Goal: Task Accomplishment & Management: Manage account settings

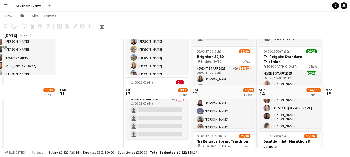
scroll to position [119, 0]
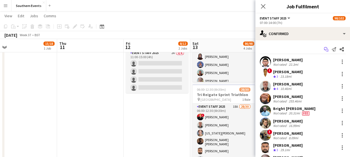
click at [325, 49] on icon at bounding box center [326, 50] width 3 height 3
click at [323, 51] on icon "Start chat" at bounding box center [325, 49] width 4 height 4
click at [323, 48] on icon "Start chat" at bounding box center [325, 49] width 4 height 4
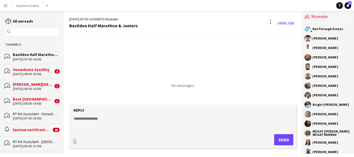
click at [106, 121] on textarea at bounding box center [183, 123] width 221 height 14
paste textarea "**********"
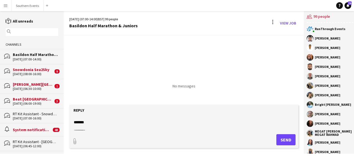
scroll to position [345, 0]
type textarea "**********"
click at [281, 139] on button "Send" at bounding box center [285, 139] width 19 height 11
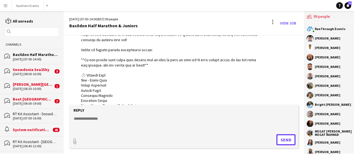
scroll to position [43, 0]
click at [29, 82] on div "[PERSON_NAME][GEOGRAPHIC_DATA]" at bounding box center [33, 84] width 40 height 5
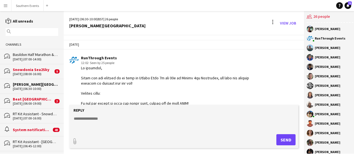
scroll to position [1384, 0]
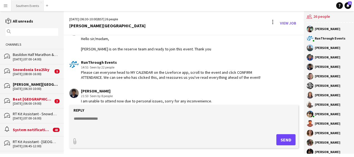
click at [22, 5] on button "Southern Events Close" at bounding box center [27, 5] width 32 height 11
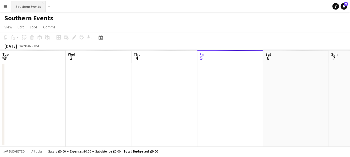
scroll to position [0, 133]
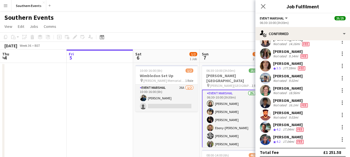
scroll to position [241, 0]
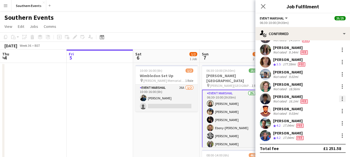
click at [341, 98] on div at bounding box center [341, 98] width 1 height 1
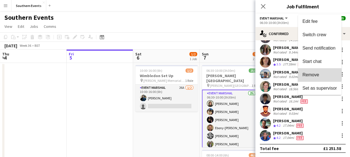
click at [313, 74] on span "Remove" at bounding box center [310, 74] width 17 height 5
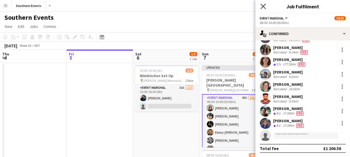
click at [261, 7] on icon "Close pop-in" at bounding box center [262, 6] width 5 height 5
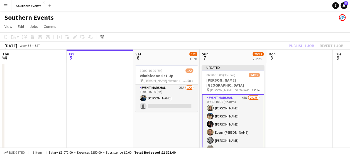
click at [224, 31] on app-page-menu "View Day view expanded Day view collapsed Month view Date picker Jump to [DATE]…" at bounding box center [175, 27] width 350 height 11
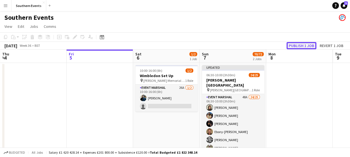
click at [294, 44] on button "Publish 1 job" at bounding box center [301, 45] width 30 height 7
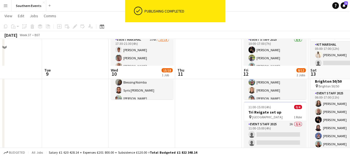
scroll to position [86, 0]
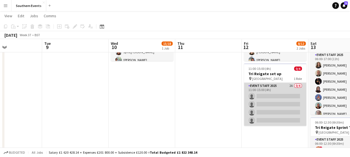
click at [273, 87] on app-card-role "Event Staff 2025 2A 0/4 11:00-15:00 (4h) single-neutral-actions single-neutral-…" at bounding box center [275, 104] width 62 height 43
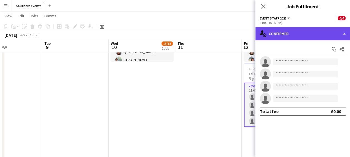
click at [306, 33] on div "single-neutral-actions-check-2 Confirmed" at bounding box center [302, 33] width 95 height 13
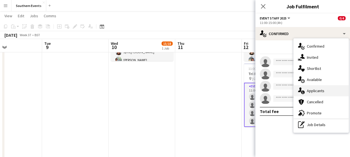
click at [310, 89] on span "Applicants" at bounding box center [315, 90] width 18 height 5
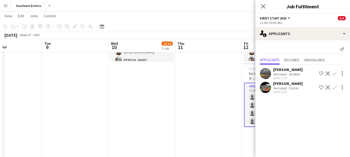
click at [261, 86] on app-user-avatar at bounding box center [264, 87] width 11 height 11
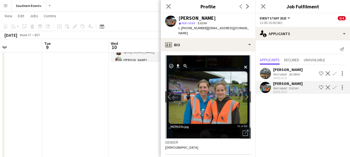
scroll to position [0, 0]
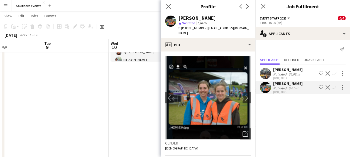
click at [333, 88] on app-icon "Confirm" at bounding box center [334, 87] width 4 height 4
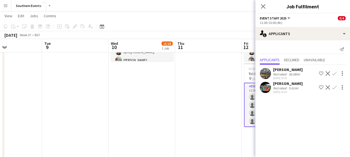
click at [333, 88] on app-icon "Confirm" at bounding box center [334, 87] width 4 height 4
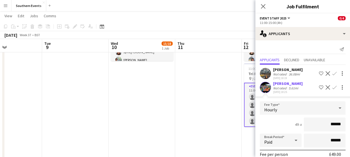
scroll to position [19, 0]
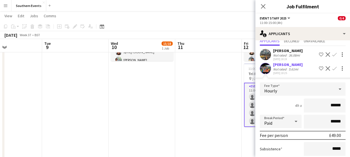
click at [262, 69] on app-user-avatar at bounding box center [264, 68] width 11 height 11
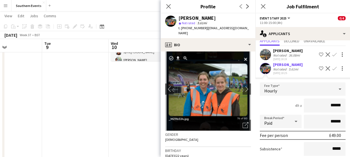
scroll to position [68, 0]
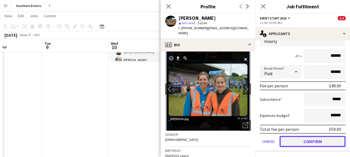
click at [308, 145] on button "Confirm" at bounding box center [312, 141] width 66 height 11
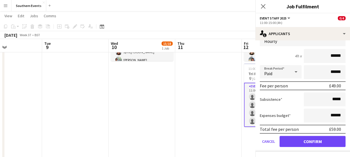
scroll to position [0, 0]
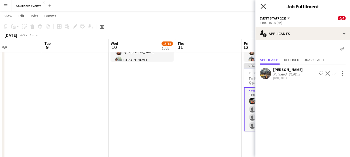
click at [263, 6] on icon at bounding box center [262, 6] width 5 height 5
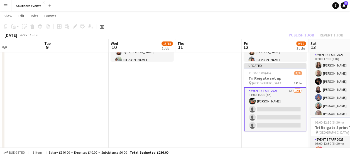
click at [241, 22] on app-toolbar "Copy Paste Paste Ctrl+V Paste with crew Ctrl+Shift+V Paste linked Job [GEOGRAPH…" at bounding box center [175, 26] width 350 height 9
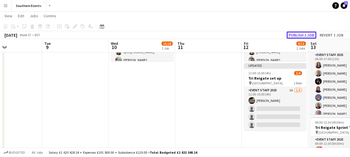
click at [303, 32] on button "Publish 1 job" at bounding box center [301, 34] width 30 height 7
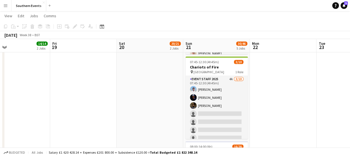
scroll to position [147, 0]
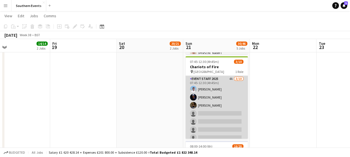
click at [212, 88] on app-card-role "Event Staff 2025 4A [DATE] 07:45-12:30 (4h45m) [PERSON_NAME] [PERSON_NAME] [PER…" at bounding box center [216, 121] width 62 height 91
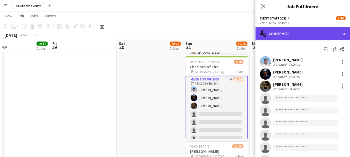
click at [301, 31] on div "single-neutral-actions-check-2 Confirmed" at bounding box center [302, 33] width 95 height 13
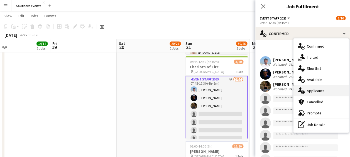
click at [313, 90] on span "Applicants" at bounding box center [315, 90] width 18 height 5
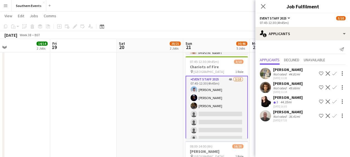
click at [333, 115] on app-icon "Confirm" at bounding box center [334, 115] width 4 height 4
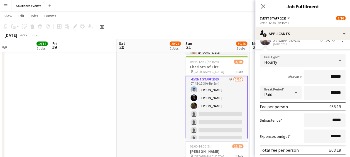
scroll to position [96, 0]
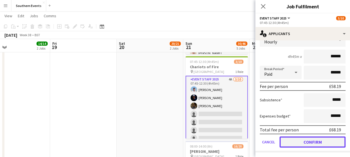
click at [301, 140] on button "Confirm" at bounding box center [312, 141] width 66 height 11
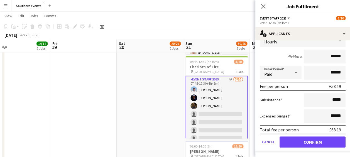
scroll to position [0, 0]
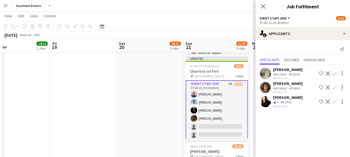
click at [334, 87] on app-icon "Confirm" at bounding box center [334, 87] width 4 height 4
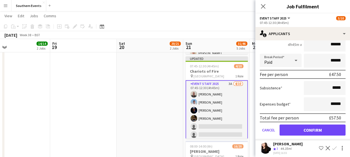
scroll to position [80, 0]
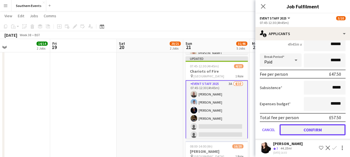
click at [293, 131] on button "Confirm" at bounding box center [312, 129] width 66 height 11
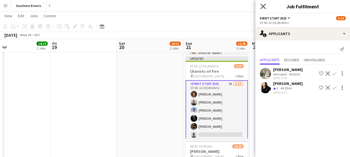
click at [261, 5] on icon "Close pop-in" at bounding box center [262, 6] width 5 height 5
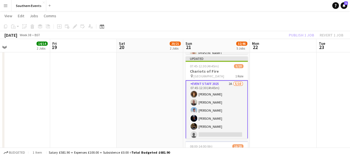
click at [246, 16] on app-page-menu "View Day view expanded Day view collapsed Month view Date picker Jump to [DATE]…" at bounding box center [175, 16] width 350 height 11
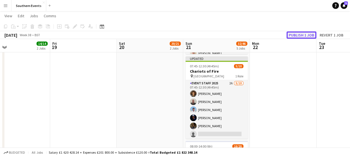
click at [293, 35] on button "Publish 1 job" at bounding box center [301, 34] width 30 height 7
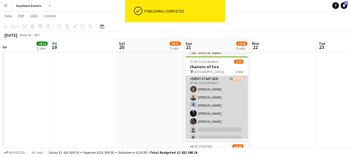
click at [217, 98] on app-card-role "Event Staff 2025 2A [DATE] 07:45-12:30 (4h45m) [PERSON_NAME] [PERSON_NAME] [PER…" at bounding box center [216, 121] width 62 height 91
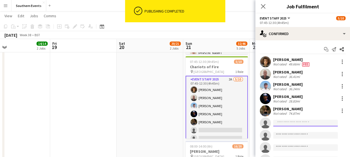
click at [280, 120] on input at bounding box center [305, 123] width 65 height 7
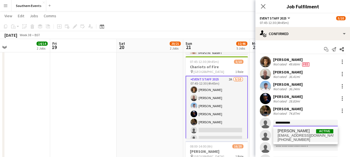
type input "**********"
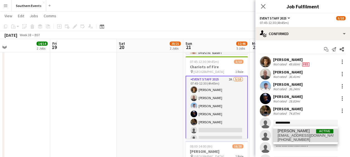
click at [289, 137] on span "[EMAIL_ADDRESS][DOMAIN_NAME]" at bounding box center [305, 135] width 56 height 4
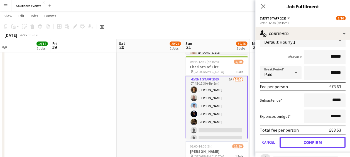
click at [289, 137] on button "Confirm" at bounding box center [312, 142] width 66 height 11
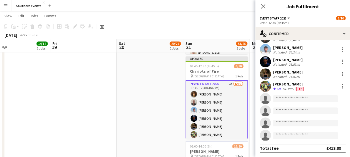
scroll to position [37, 0]
click at [165, 107] on app-date-cell "07:00-12:30 (5h30m) 1/1 RT Kit Assistant - [GEOGRAPHIC_DATA] pin Timberlodge Ca…" at bounding box center [150, 110] width 66 height 389
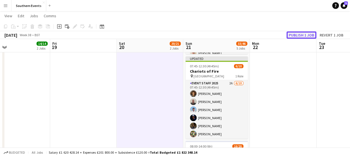
click at [295, 33] on button "Publish 1 job" at bounding box center [301, 34] width 30 height 7
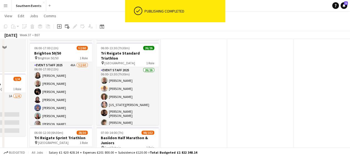
scroll to position [58, 0]
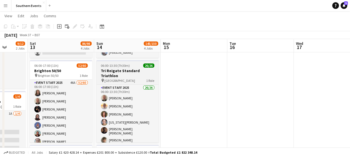
click at [122, 71] on h3 "Tri Reigate Standard Triathlon" at bounding box center [127, 73] width 62 height 10
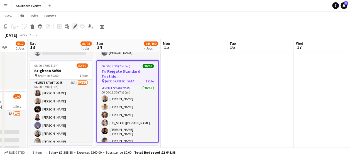
click at [74, 27] on icon at bounding box center [74, 26] width 3 height 3
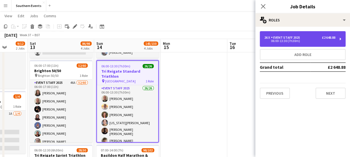
click at [286, 41] on div "06:00-13:30 (7h30m)" at bounding box center [299, 40] width 71 height 3
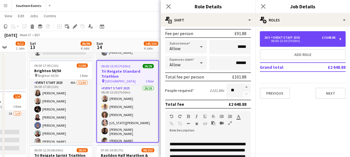
scroll to position [84, 0]
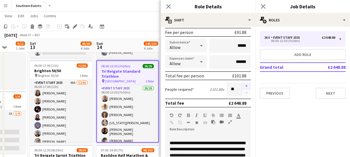
click at [242, 84] on button "button" at bounding box center [246, 85] width 9 height 7
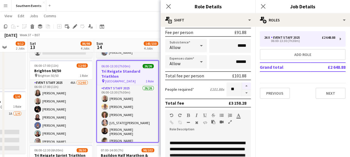
type input "**"
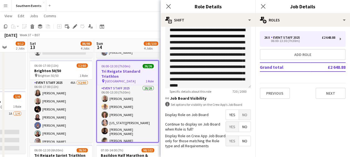
scroll to position [198, 0]
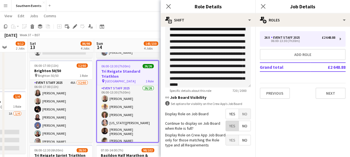
click at [228, 123] on span "Yes" at bounding box center [232, 126] width 13 height 10
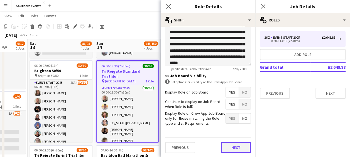
click at [239, 149] on button "Next" at bounding box center [235, 147] width 30 height 11
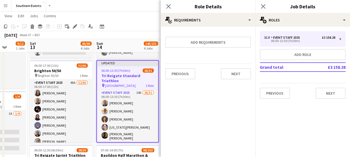
scroll to position [0, 0]
click at [236, 76] on button "Next" at bounding box center [235, 73] width 30 height 11
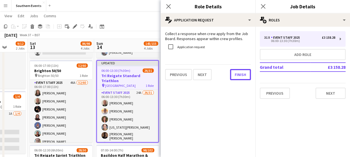
click at [236, 76] on button "Finish" at bounding box center [240, 74] width 21 height 11
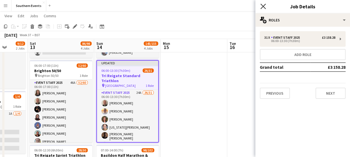
click at [262, 4] on icon "Close pop-in" at bounding box center [262, 6] width 5 height 5
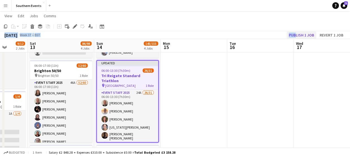
drag, startPoint x: 244, startPoint y: 16, endPoint x: 294, endPoint y: 33, distance: 52.8
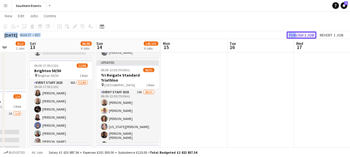
click at [294, 33] on button "Publish 1 job" at bounding box center [301, 34] width 30 height 7
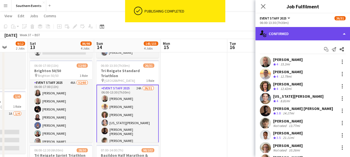
click at [294, 30] on div "single-neutral-actions-check-2 Confirmed" at bounding box center [302, 33] width 95 height 13
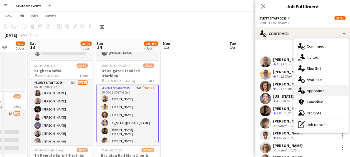
click at [306, 90] on span "Applicants" at bounding box center [315, 90] width 18 height 5
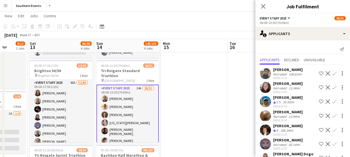
click at [332, 128] on app-icon "Confirm" at bounding box center [334, 130] width 4 height 4
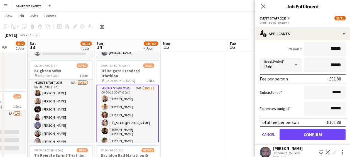
scroll to position [119, 0]
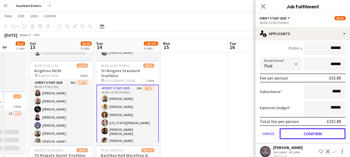
click at [302, 133] on button "Confirm" at bounding box center [312, 133] width 66 height 11
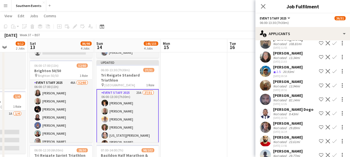
scroll to position [31, 0]
click at [332, 125] on app-icon "Confirm" at bounding box center [334, 127] width 4 height 4
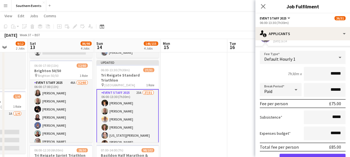
scroll to position [128, 0]
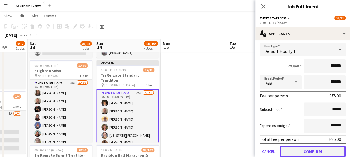
click at [295, 147] on button "Confirm" at bounding box center [312, 151] width 66 height 11
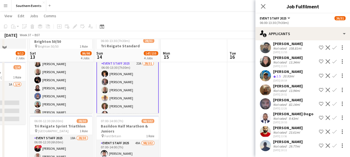
scroll to position [98, 0]
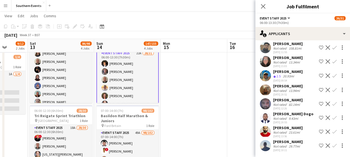
click at [332, 88] on app-icon "Confirm" at bounding box center [334, 90] width 4 height 4
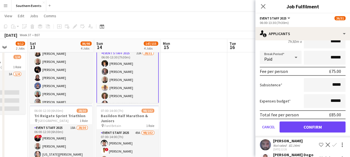
scroll to position [112, 0]
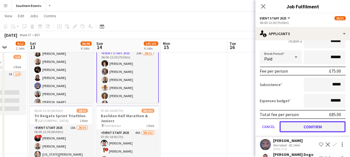
click at [300, 128] on button "Confirm" at bounding box center [312, 126] width 66 height 11
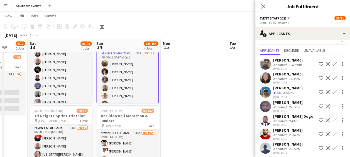
scroll to position [12, 0]
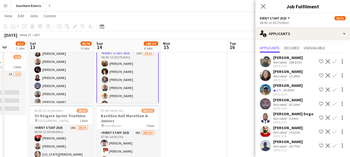
click at [332, 144] on app-icon "Confirm" at bounding box center [334, 145] width 4 height 4
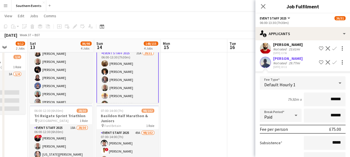
scroll to position [138, 0]
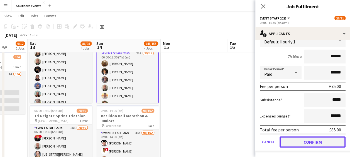
click at [299, 138] on button "Confirm" at bounding box center [312, 141] width 66 height 11
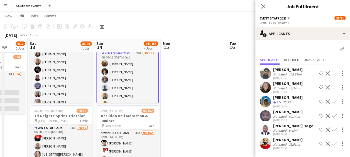
scroll to position [0, 0]
click at [236, 122] on app-date-cell at bounding box center [260, 159] width 66 height 389
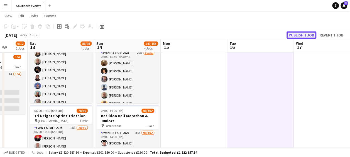
click at [300, 34] on button "Publish 1 job" at bounding box center [301, 34] width 30 height 7
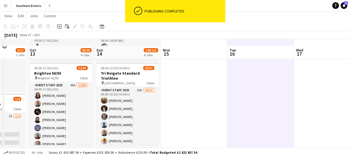
scroll to position [52, 0]
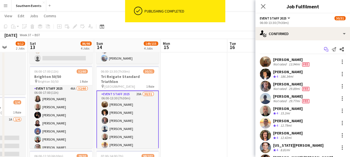
click at [323, 49] on icon at bounding box center [324, 48] width 3 height 3
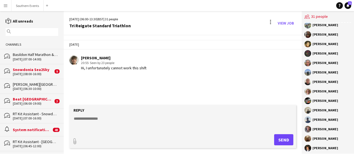
scroll to position [168, 0]
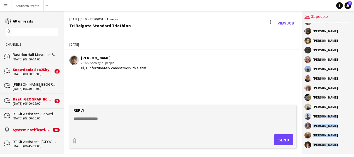
drag, startPoint x: 312, startPoint y: 117, endPoint x: 337, endPoint y: 145, distance: 37.2
click at [337, 145] on div "[PERSON_NAME] [PERSON_NAME] [PERSON_NAME] [PERSON_NAME] [PERSON_NAME] [PERSON_N…" at bounding box center [327, 88] width 52 height 131
copy div "[PERSON_NAME] [PERSON_NAME] [PERSON_NAME] [PERSON_NAME]"
click at [269, 23] on div at bounding box center [270, 23] width 7 height 9
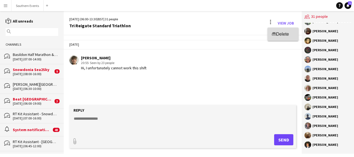
click at [276, 35] on span "Delete" at bounding box center [282, 34] width 13 height 5
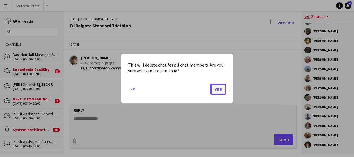
click at [218, 90] on button "Yes" at bounding box center [218, 88] width 16 height 11
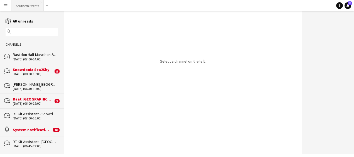
click at [26, 6] on button "Southern Events Close" at bounding box center [27, 5] width 32 height 11
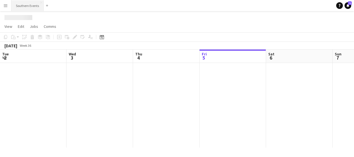
click at [26, 6] on button "Southern Events Close" at bounding box center [27, 5] width 32 height 11
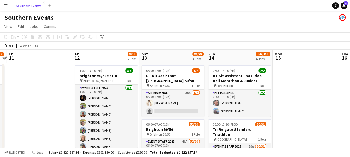
scroll to position [51, 0]
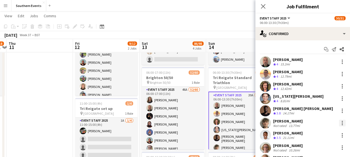
click at [338, 123] on div at bounding box center [341, 123] width 7 height 7
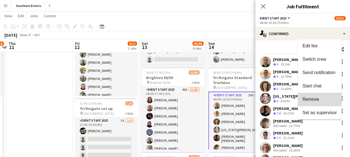
click at [315, 96] on button "Remove" at bounding box center [319, 99] width 43 height 13
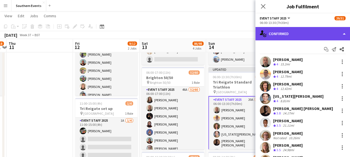
click at [299, 37] on div "single-neutral-actions-check-2 Confirmed" at bounding box center [302, 33] width 95 height 13
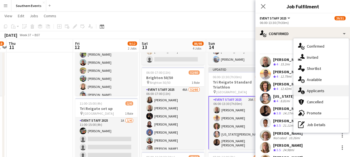
click at [311, 90] on span "Applicants" at bounding box center [315, 90] width 18 height 5
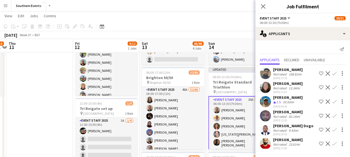
click at [264, 114] on app-user-avatar at bounding box center [264, 115] width 11 height 11
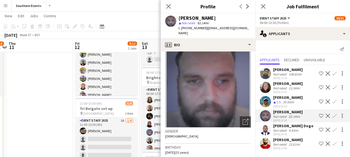
scroll to position [12, 0]
click at [168, 5] on icon "Close pop-in" at bounding box center [167, 6] width 5 height 5
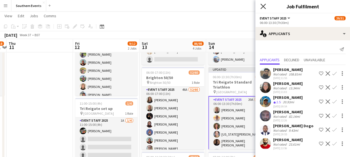
click at [263, 6] on icon at bounding box center [262, 6] width 5 height 5
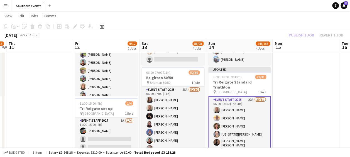
click at [237, 28] on app-toolbar "Copy Paste Paste Ctrl+V Paste with crew Ctrl+Shift+V Paste linked Job [GEOGRAPH…" at bounding box center [175, 26] width 350 height 9
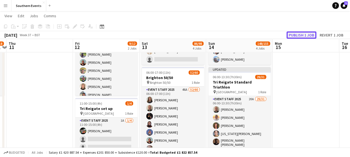
click at [299, 34] on button "Publish 1 job" at bounding box center [301, 34] width 30 height 7
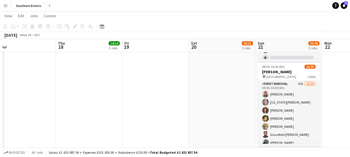
scroll to position [226, 0]
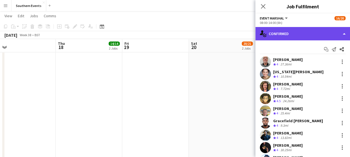
click at [302, 33] on div "single-neutral-actions-check-2 Confirmed" at bounding box center [302, 33] width 95 height 13
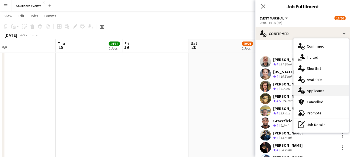
click at [308, 92] on span "Applicants" at bounding box center [315, 90] width 18 height 5
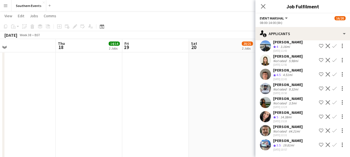
scroll to position [1217, 0]
click at [332, 117] on app-icon "Confirm" at bounding box center [334, 116] width 4 height 4
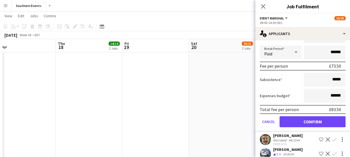
scroll to position [1329, 0]
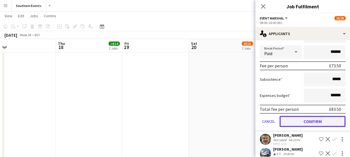
click at [305, 125] on button "Confirm" at bounding box center [312, 121] width 66 height 11
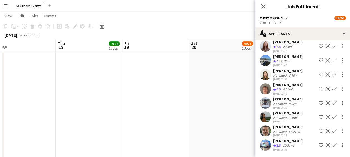
scroll to position [1189, 0]
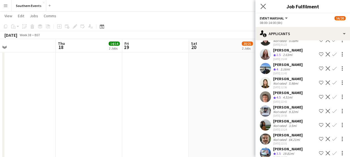
click at [264, 9] on app-icon "Close pop-in" at bounding box center [263, 7] width 8 height 8
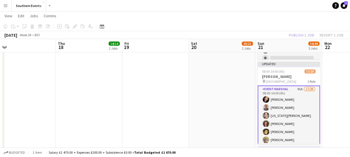
click at [200, 28] on app-toolbar "Copy Paste Paste Ctrl+V Paste with crew Ctrl+Shift+V Paste linked Job [GEOGRAPH…" at bounding box center [175, 26] width 350 height 9
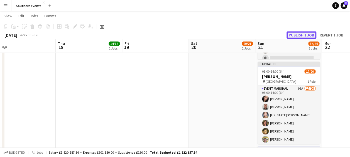
click at [296, 34] on button "Publish 1 job" at bounding box center [301, 34] width 30 height 7
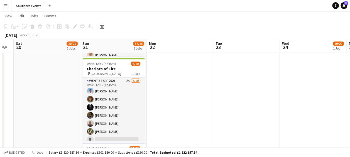
scroll to position [144, 0]
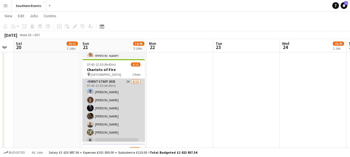
click at [115, 89] on app-card-role "Event Staff 2025 2A [DATE] 07:45-12:30 (4h45m) [PERSON_NAME] [PERSON_NAME] [PER…" at bounding box center [113, 123] width 62 height 91
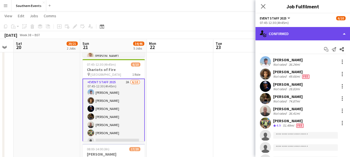
click at [293, 32] on div "single-neutral-actions-check-2 Confirmed" at bounding box center [302, 33] width 95 height 13
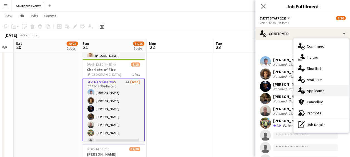
click at [309, 90] on span "Applicants" at bounding box center [315, 90] width 18 height 5
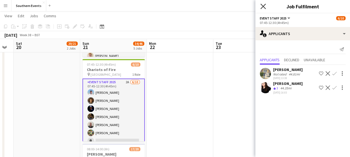
click at [261, 6] on icon "Close pop-in" at bounding box center [262, 6] width 5 height 5
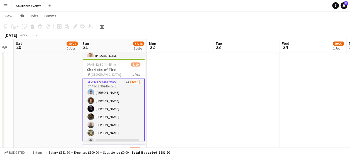
click at [289, 19] on app-page-menu "View Day view expanded Day view collapsed Month view Date picker Jump to [DATE]…" at bounding box center [175, 16] width 350 height 11
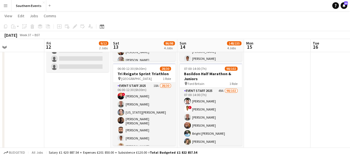
scroll to position [140, 0]
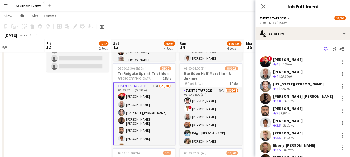
click at [325, 49] on icon at bounding box center [326, 50] width 3 height 3
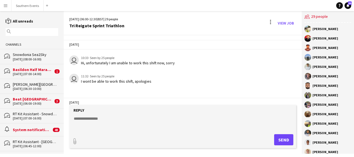
scroll to position [25, 0]
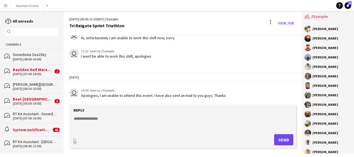
click at [121, 114] on form "Reply paperclip Send" at bounding box center [182, 126] width 227 height 43
click at [92, 122] on textarea at bounding box center [183, 123] width 221 height 14
paste textarea "**********"
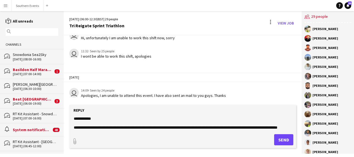
scroll to position [241, 0]
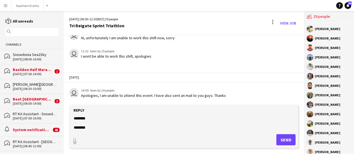
type textarea "**********"
click at [281, 140] on button "Send" at bounding box center [285, 139] width 19 height 11
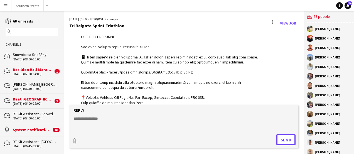
scroll to position [343, 0]
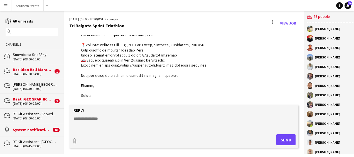
click at [26, 71] on div "Basildon Half Marathon & Juniors" at bounding box center [33, 69] width 40 height 5
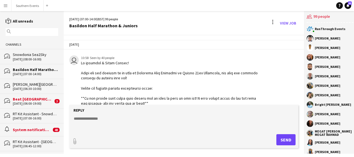
scroll to position [441, 0]
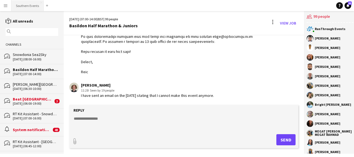
click at [27, 7] on button "Southern Events Close" at bounding box center [27, 5] width 32 height 11
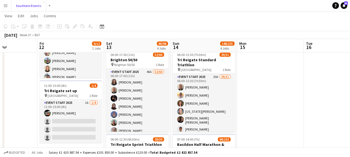
scroll to position [128, 0]
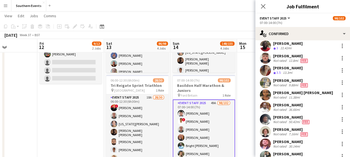
scroll to position [216, 0]
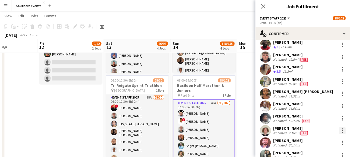
click at [341, 132] on div at bounding box center [341, 132] width 1 height 1
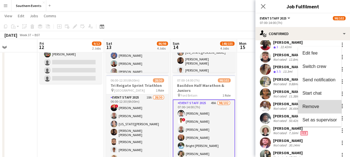
click at [317, 107] on span "Remove" at bounding box center [310, 106] width 17 height 5
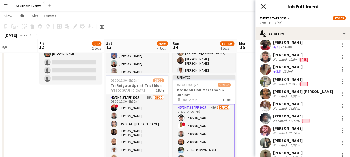
click at [261, 6] on icon "Close pop-in" at bounding box center [262, 6] width 5 height 5
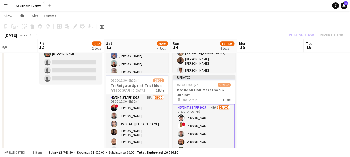
click at [233, 24] on app-toolbar "Copy Paste Paste Ctrl+V Paste with crew Ctrl+Shift+V Paste linked Job [GEOGRAPH…" at bounding box center [175, 26] width 350 height 9
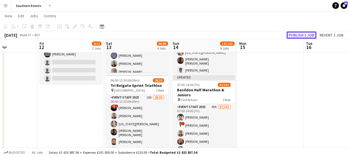
click at [291, 36] on button "Publish 1 job" at bounding box center [301, 34] width 30 height 7
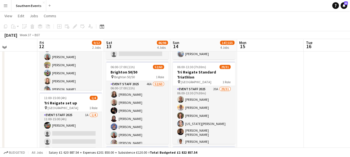
scroll to position [56, 0]
